Goal: Information Seeking & Learning: Learn about a topic

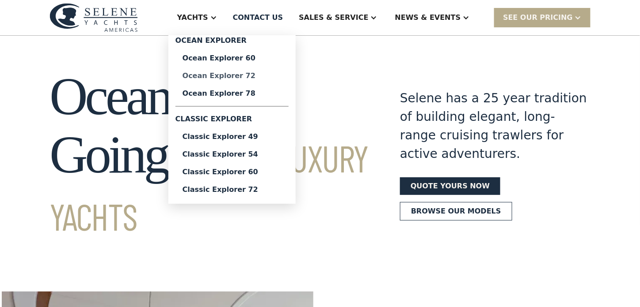
click at [264, 77] on div "Ocean Explorer 72" at bounding box center [231, 75] width 99 height 7
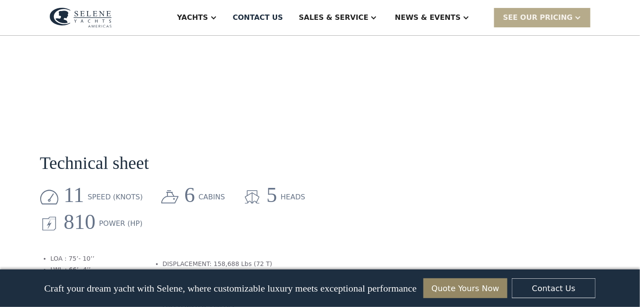
scroll to position [1069, 0]
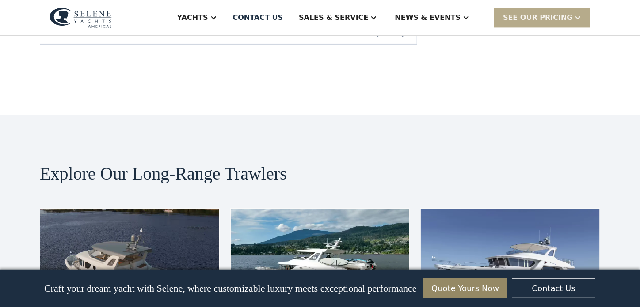
drag, startPoint x: 642, startPoint y: 26, endPoint x: 644, endPoint y: 219, distance: 193.0
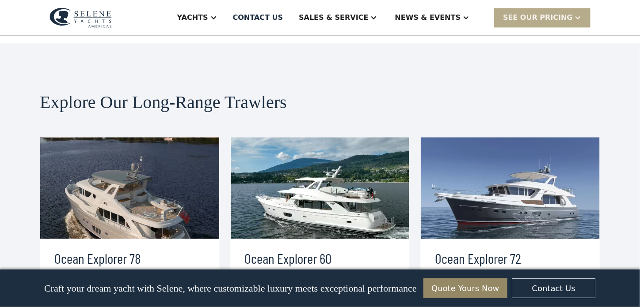
scroll to position [1828, 0]
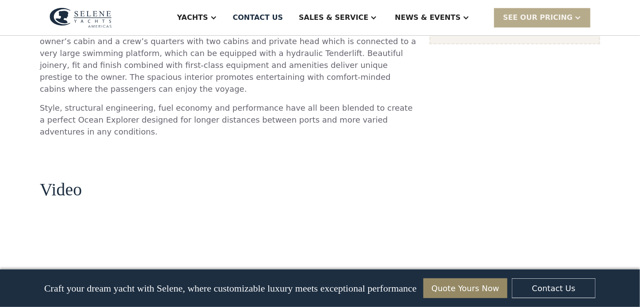
scroll to position [957, 0]
